Goal: Use online tool/utility: Utilize a website feature to perform a specific function

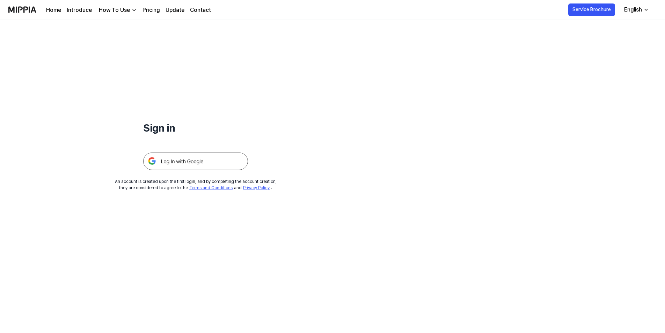
click at [177, 157] on img at bounding box center [195, 161] width 105 height 17
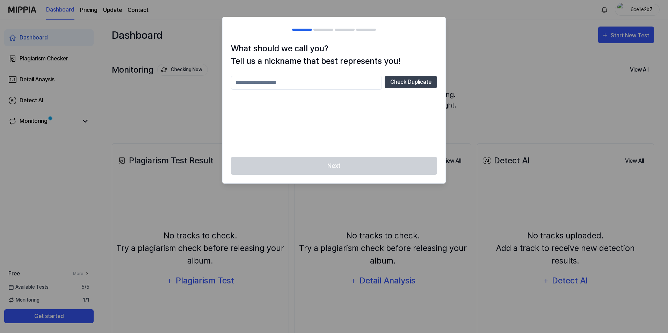
click at [302, 79] on input "text" at bounding box center [306, 83] width 151 height 14
type input "*******"
click at [314, 170] on div "Next" at bounding box center [333, 170] width 223 height 27
click at [312, 86] on input "*******" at bounding box center [306, 83] width 151 height 14
click at [404, 77] on button "Check Duplicate" at bounding box center [411, 82] width 52 height 13
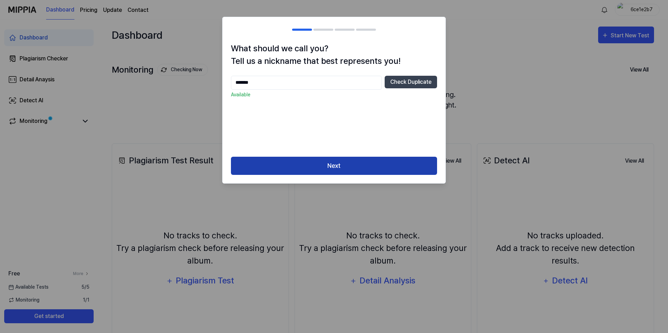
click at [352, 163] on button "Next" at bounding box center [334, 166] width 206 height 19
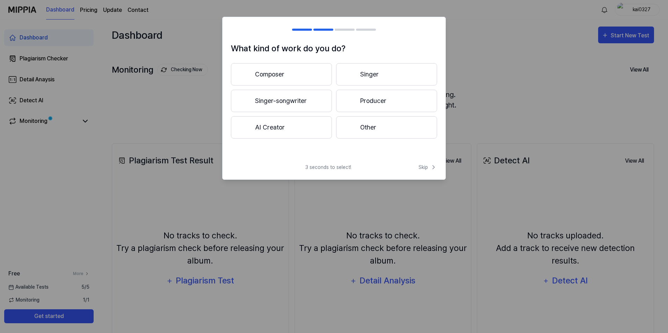
click at [289, 77] on button "Composer" at bounding box center [281, 74] width 101 height 22
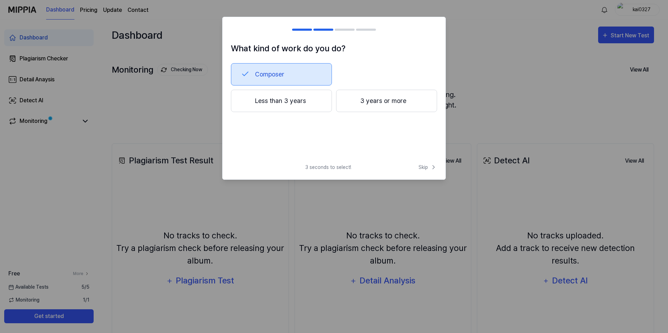
click at [374, 104] on button "3 years or more" at bounding box center [386, 101] width 101 height 22
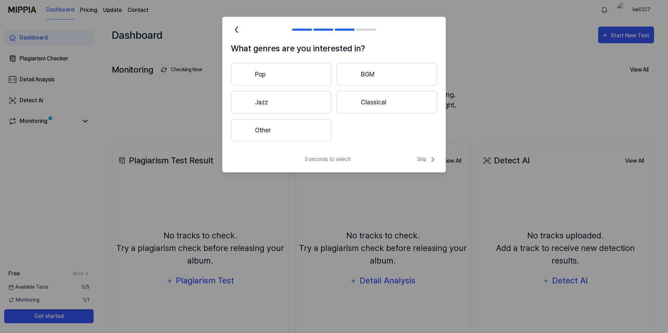
click at [293, 129] on button "Other" at bounding box center [281, 130] width 100 height 22
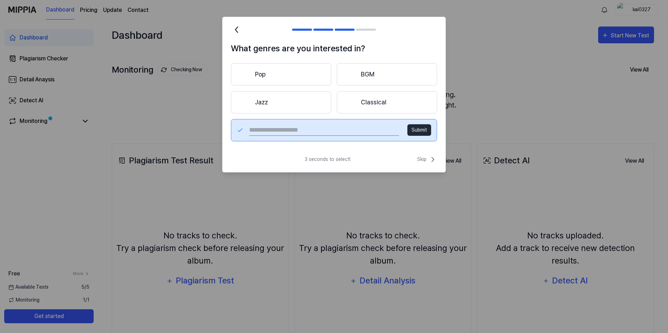
click at [366, 102] on button "Classical" at bounding box center [387, 102] width 100 height 22
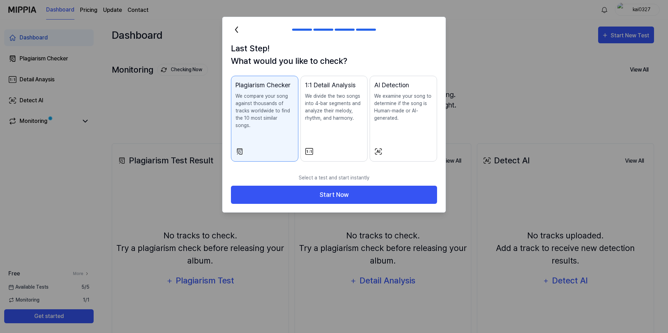
click at [409, 93] on p "We examine your song to determine if the song is Human-made or AI-generated." at bounding box center [403, 107] width 58 height 29
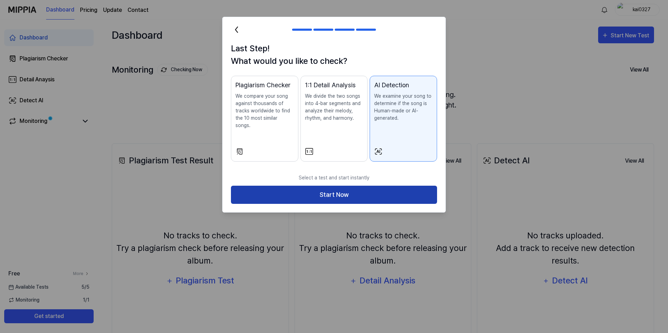
click at [361, 188] on button "Start Now" at bounding box center [334, 195] width 206 height 19
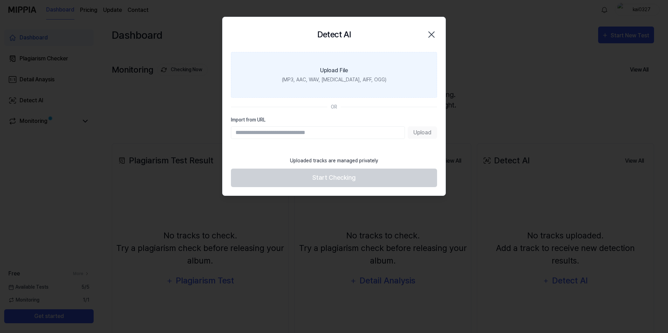
click at [362, 62] on label "Upload File (MP3, AAC, WAV, FLAC, AIFF, OGG)" at bounding box center [334, 75] width 206 height 46
click at [0, 0] on input "Upload File (MP3, AAC, WAV, FLAC, AIFF, OGG)" at bounding box center [0, 0] width 0 height 0
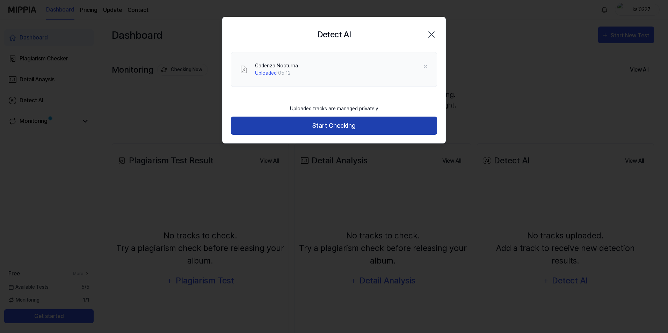
click at [357, 129] on button "Start Checking" at bounding box center [334, 126] width 206 height 19
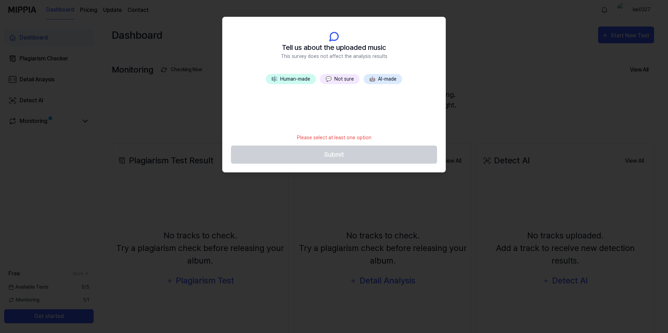
click at [302, 80] on button "🎼 Human-made" at bounding box center [291, 79] width 50 height 10
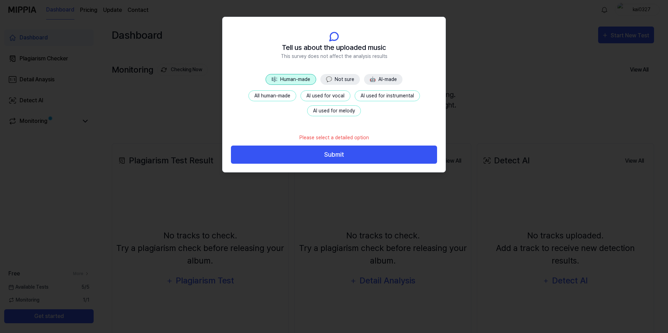
click at [272, 99] on button "All human-made" at bounding box center [272, 95] width 48 height 11
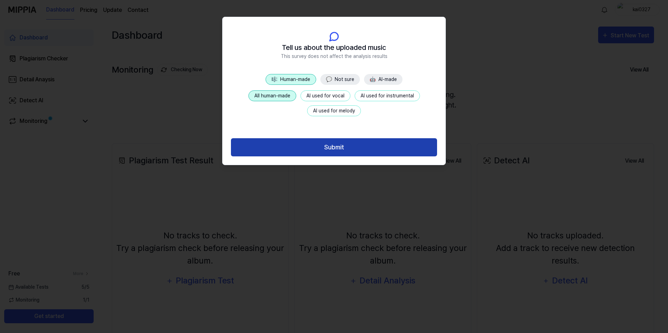
click at [313, 144] on button "Submit" at bounding box center [334, 147] width 206 height 19
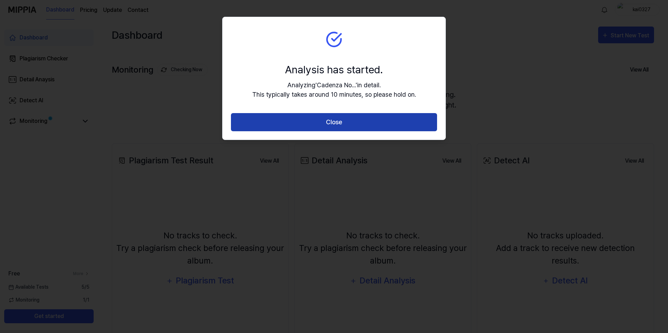
click at [311, 126] on button "Close" at bounding box center [334, 122] width 206 height 19
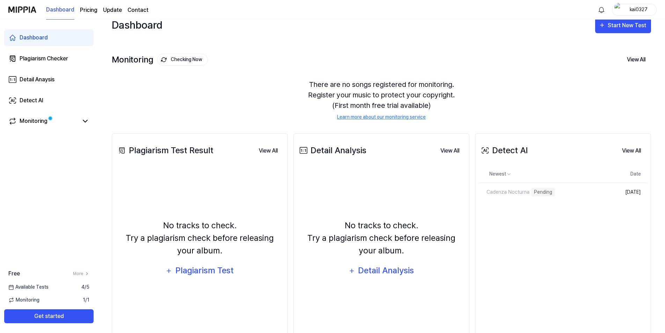
scroll to position [32, 0]
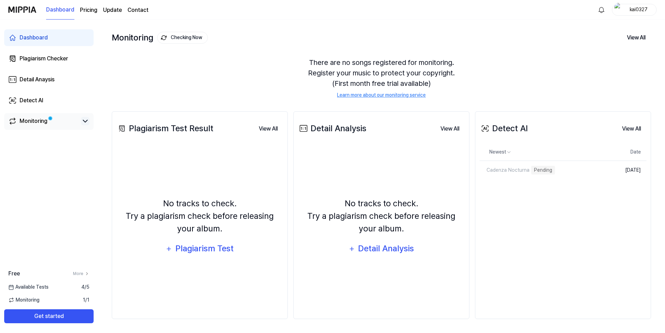
click at [85, 124] on icon at bounding box center [85, 121] width 8 height 8
click at [81, 100] on link "Detect AI" at bounding box center [48, 100] width 89 height 17
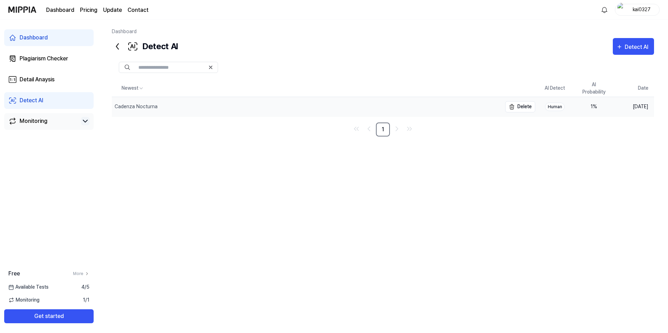
click at [215, 108] on div "Cadenza Nocturna" at bounding box center [307, 107] width 390 height 20
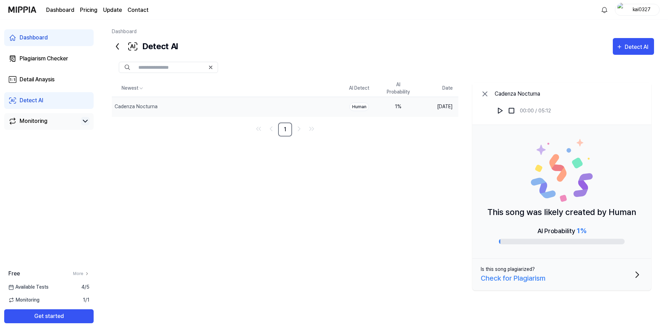
click at [527, 281] on div "Check for Plagiarism" at bounding box center [513, 278] width 65 height 10
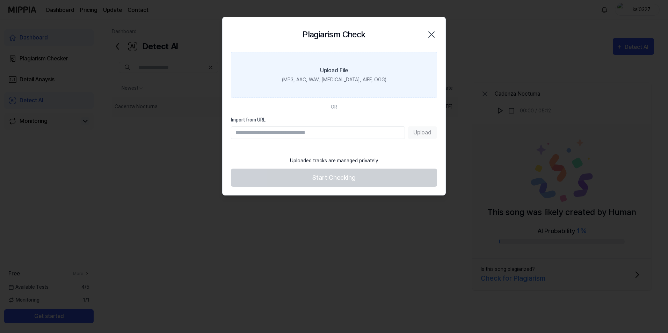
click at [330, 67] on div "Upload File" at bounding box center [334, 70] width 28 height 8
click at [0, 0] on input "Upload File (MP3, AAC, WAV, FLAC, AIFF, OGG)" at bounding box center [0, 0] width 0 height 0
